Goal: Navigation & Orientation: Find specific page/section

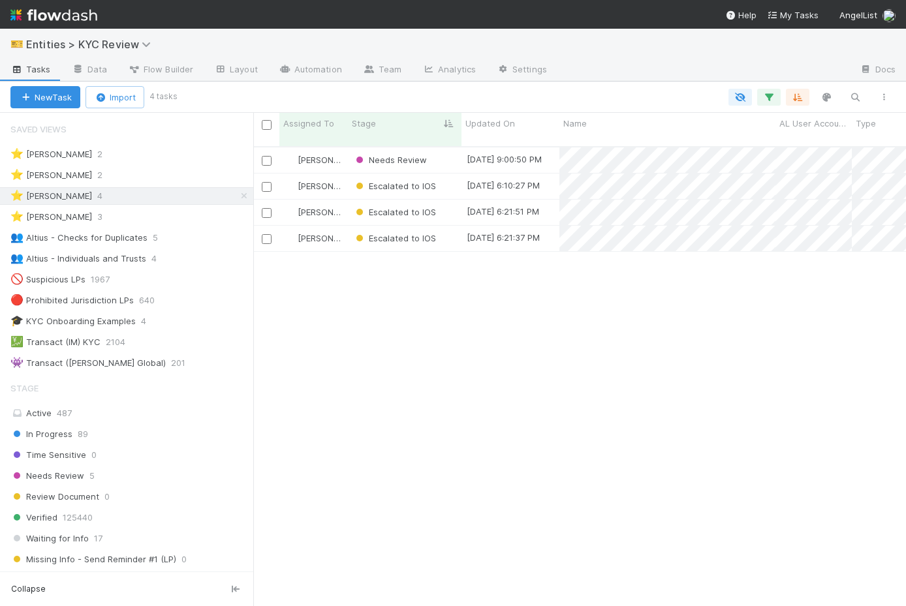
scroll to position [0, 1]
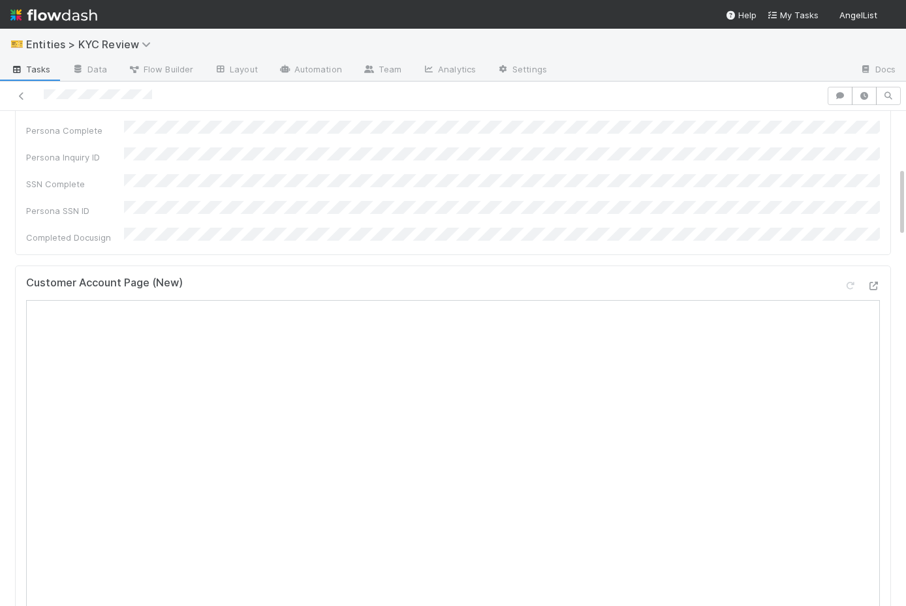
scroll to position [435, 0]
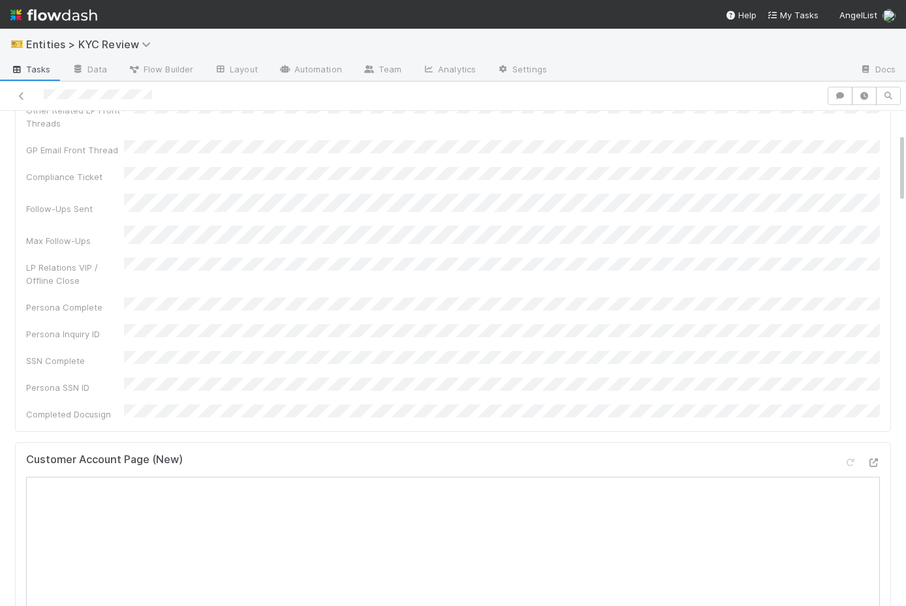
scroll to position [255, 0]
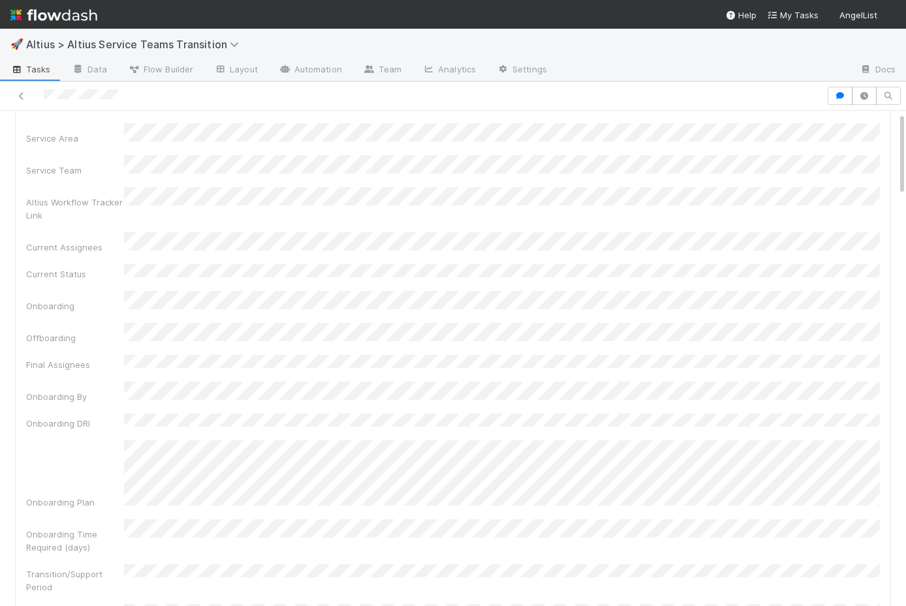
scroll to position [179, 0]
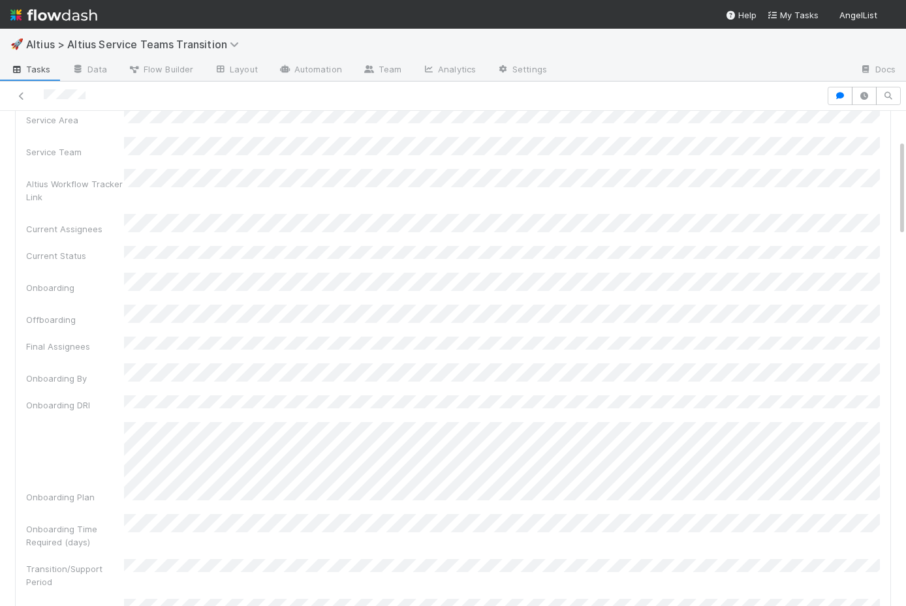
scroll to position [27, 0]
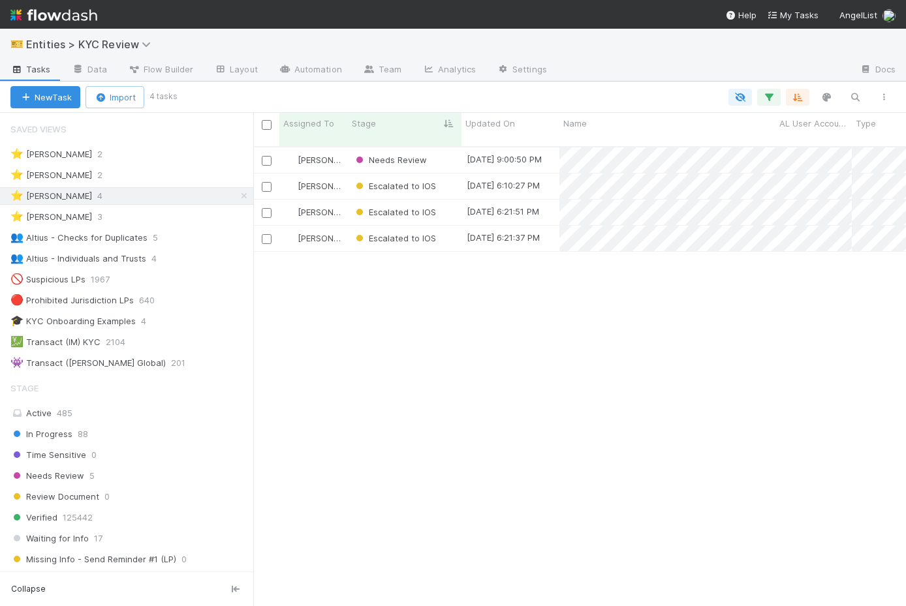
scroll to position [0, 1]
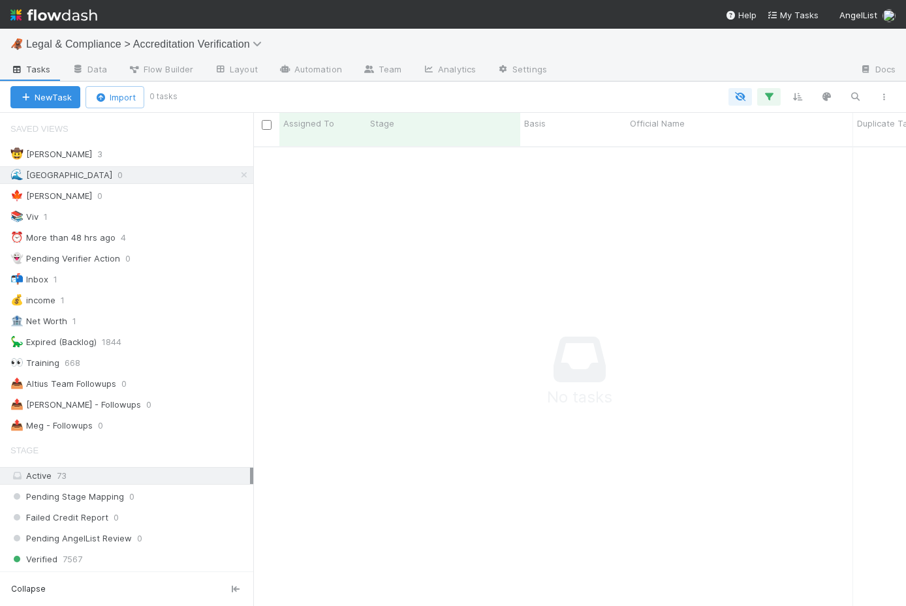
scroll to position [470, 653]
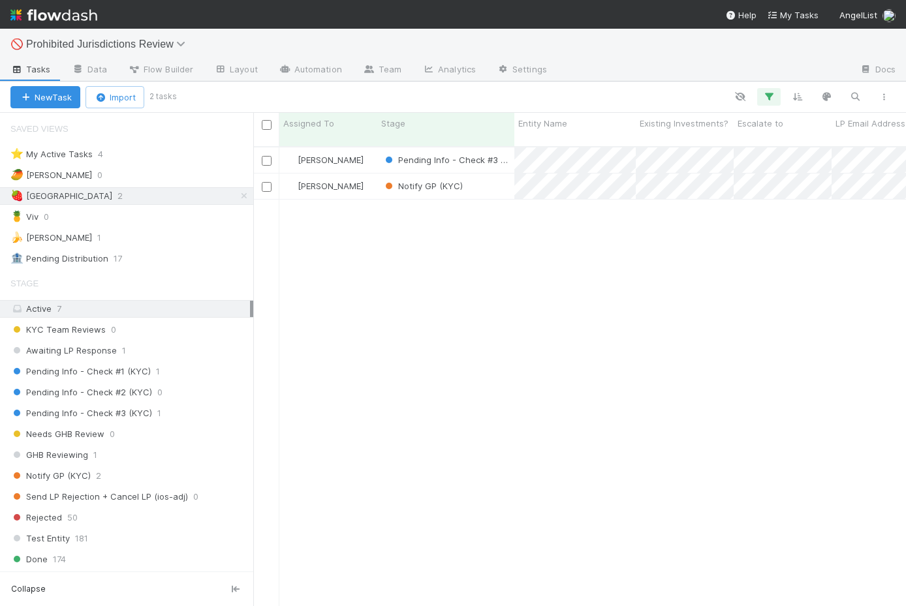
scroll to position [470, 653]
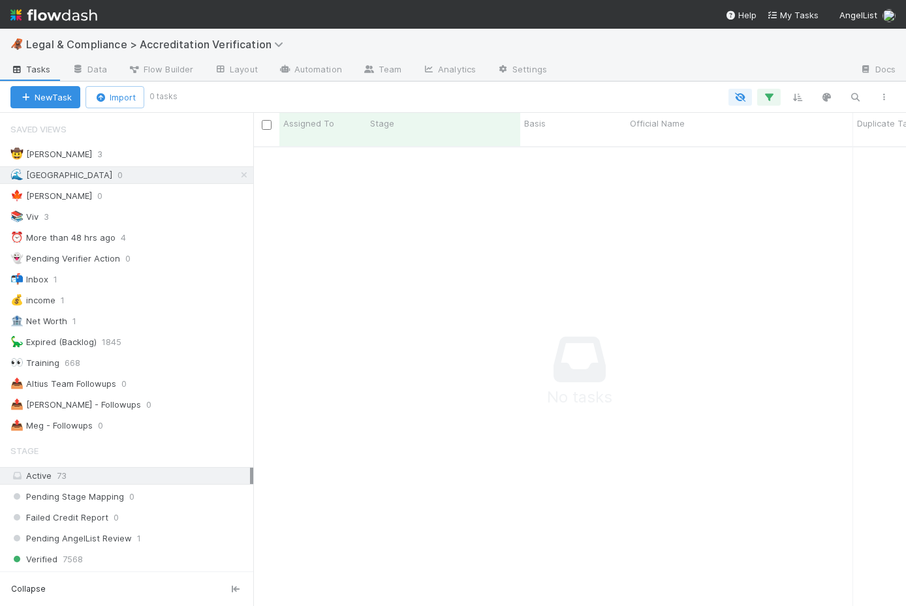
scroll to position [0, 1]
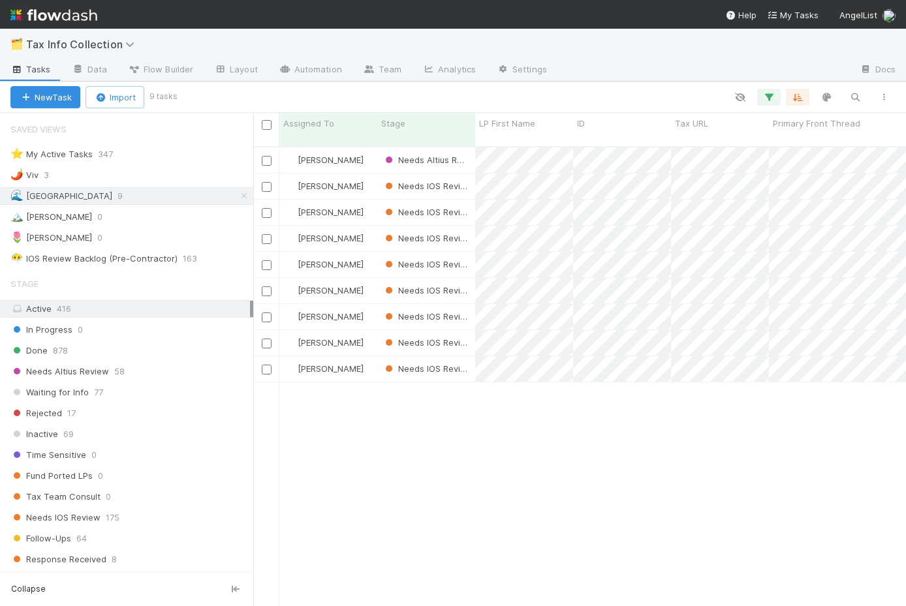
scroll to position [470, 653]
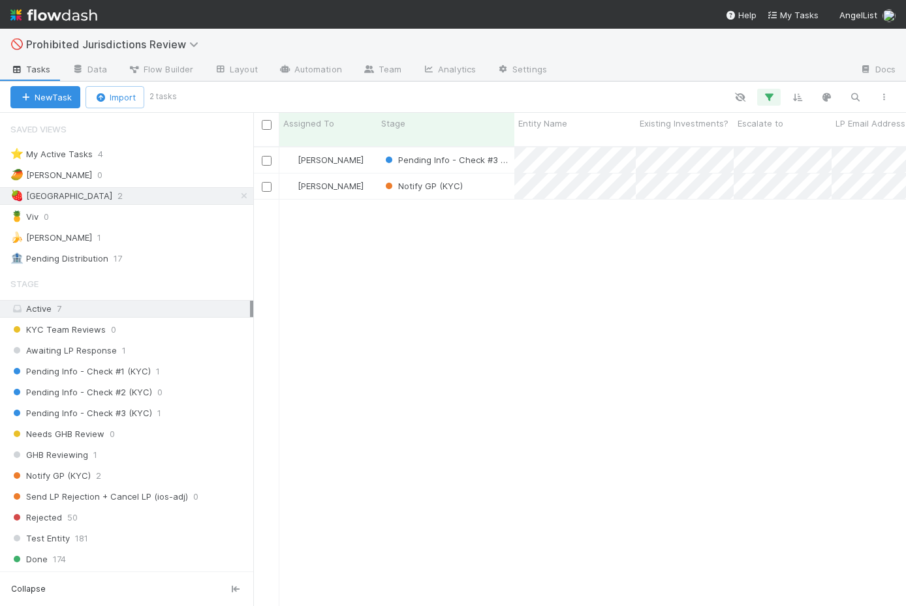
scroll to position [0, 1]
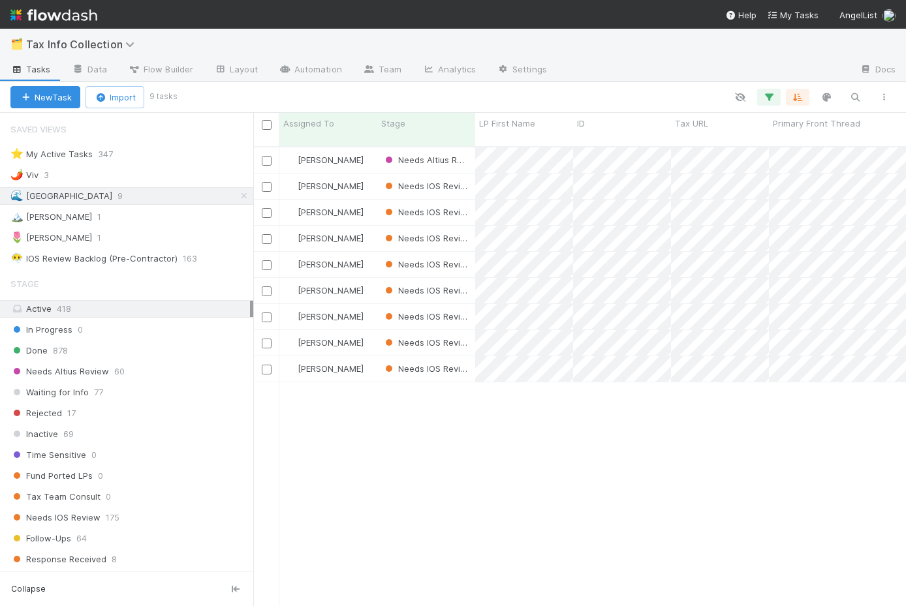
scroll to position [0, 1]
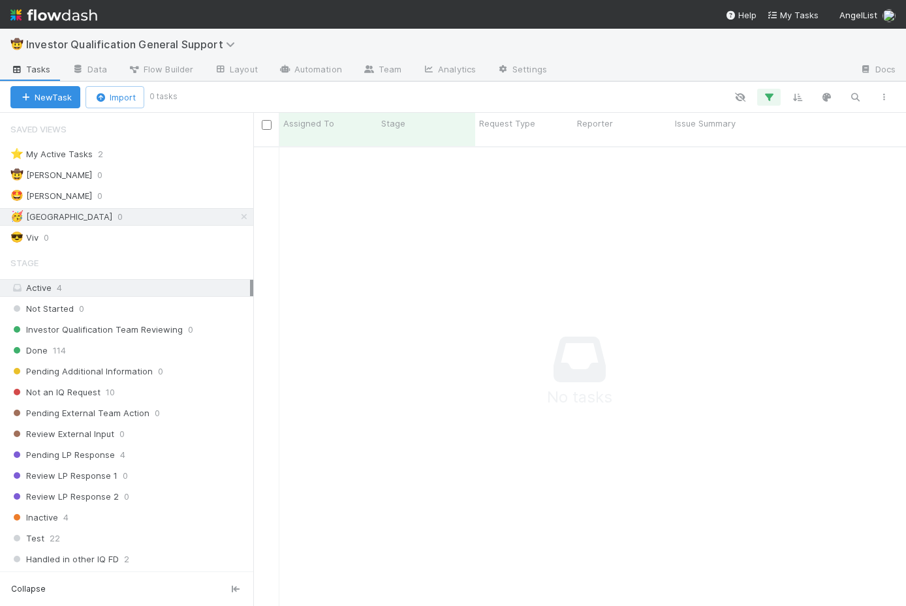
scroll to position [470, 653]
